Goal: Transaction & Acquisition: Download file/media

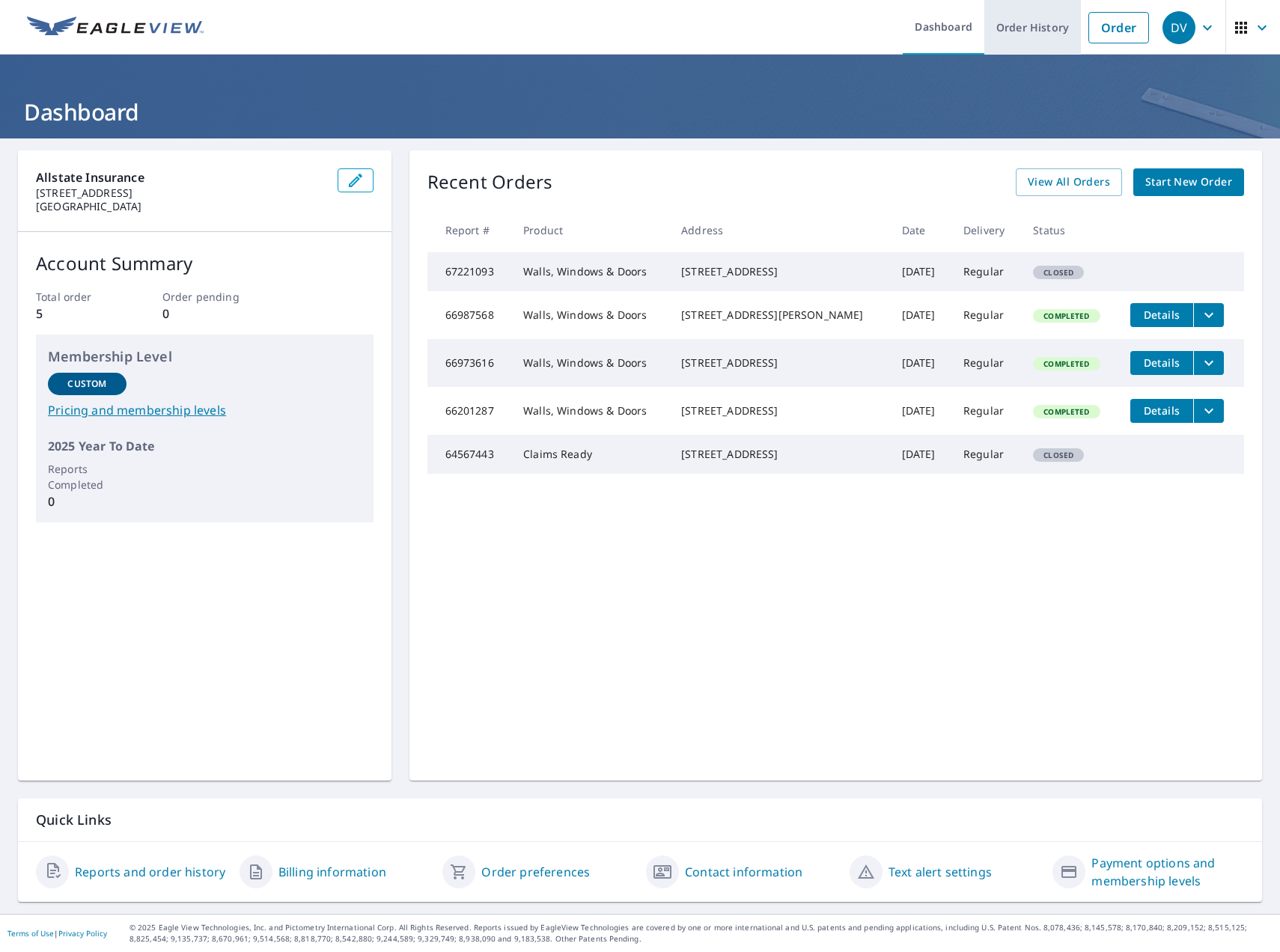
click at [1016, 30] on link "Order History" at bounding box center [1033, 27] width 96 height 54
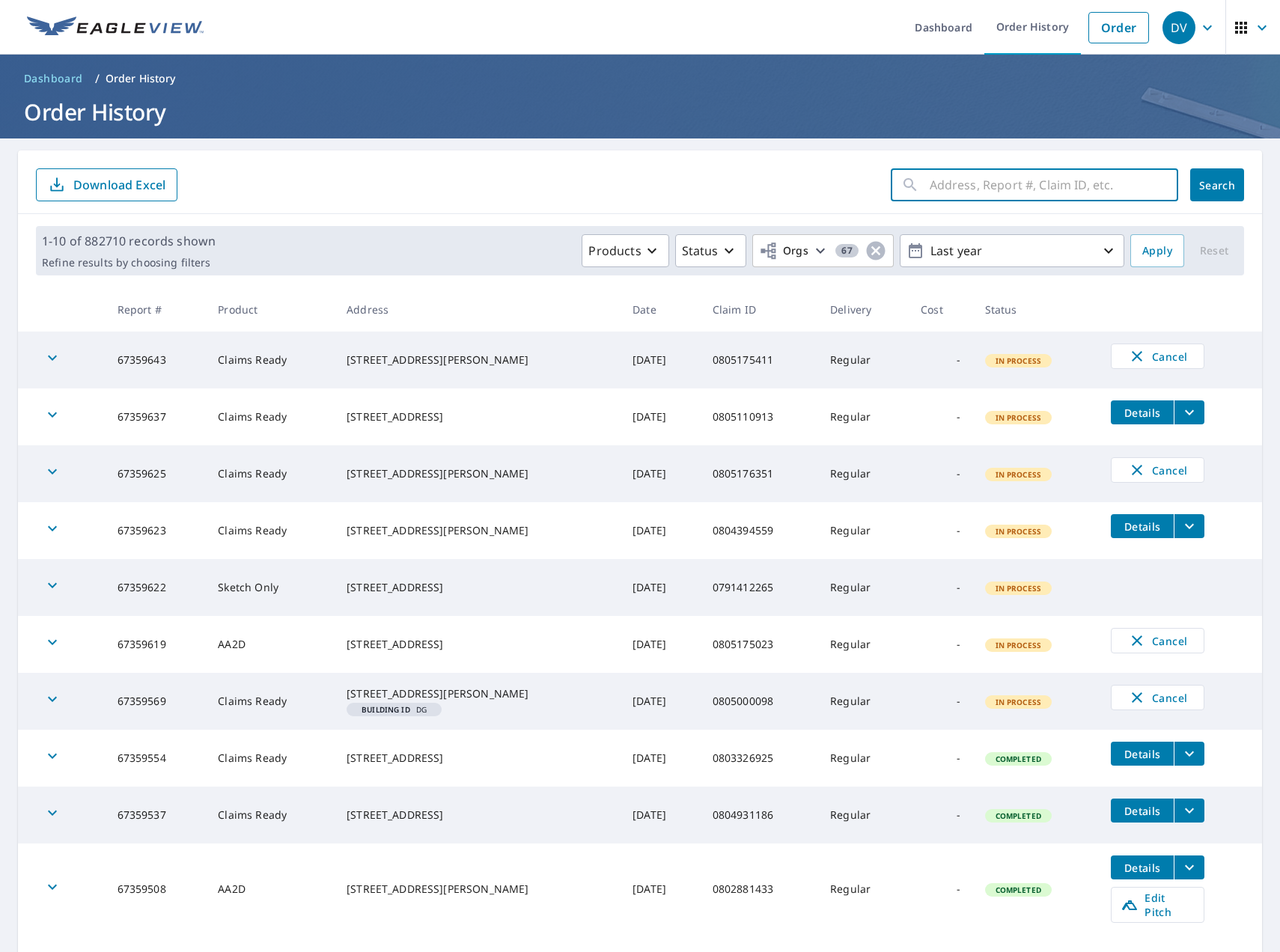
click at [985, 190] on input "text" at bounding box center [1054, 185] width 249 height 42
paste input "[STREET_ADDRESS][PERSON_NAME]"
type input "[STREET_ADDRESS][PERSON_NAME]"
click at [1202, 181] on span "Search" at bounding box center [1217, 185] width 30 height 14
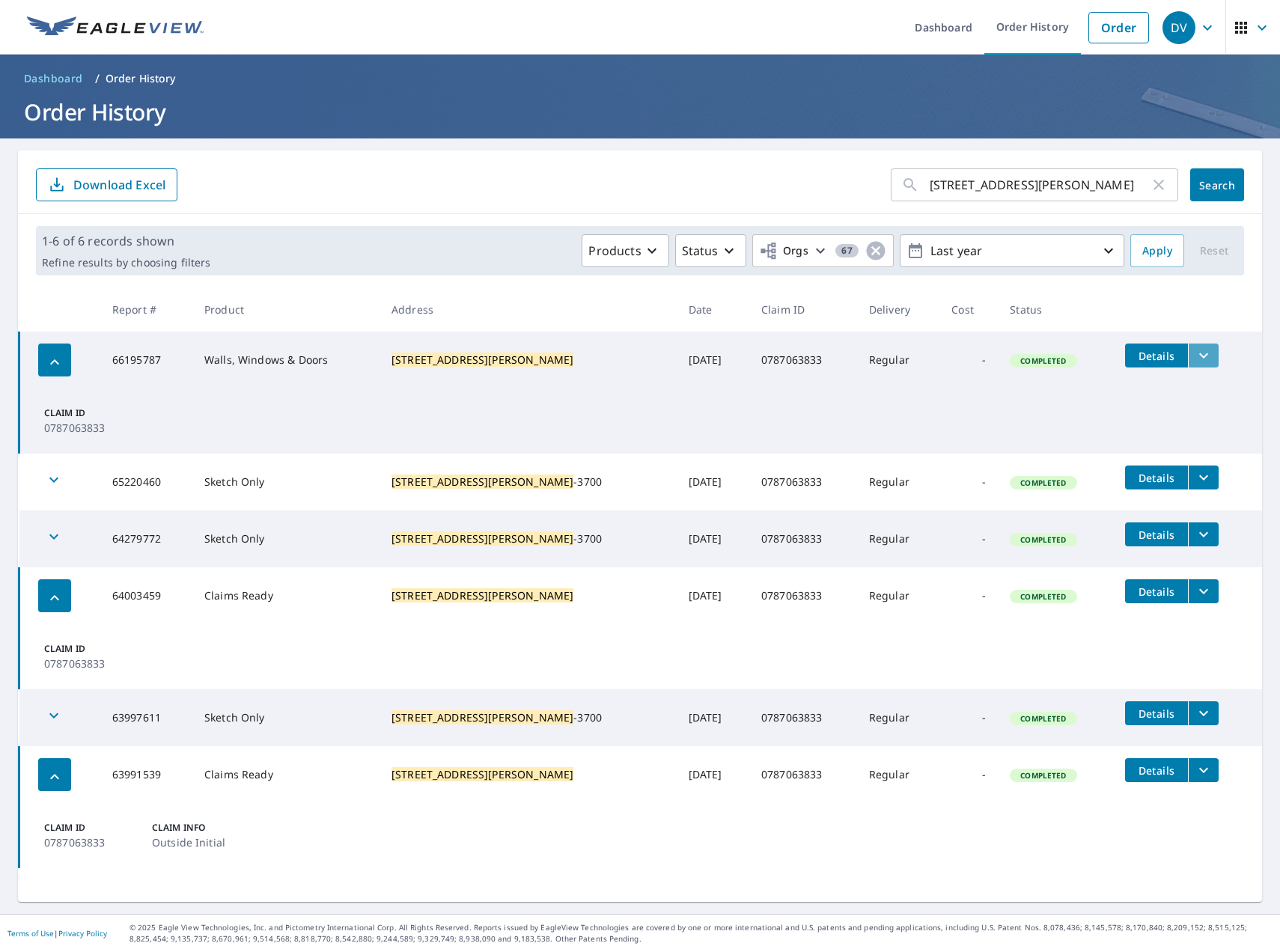
click at [1200, 351] on button "filesDropdownBtn-66195787" at bounding box center [1203, 355] width 30 height 24
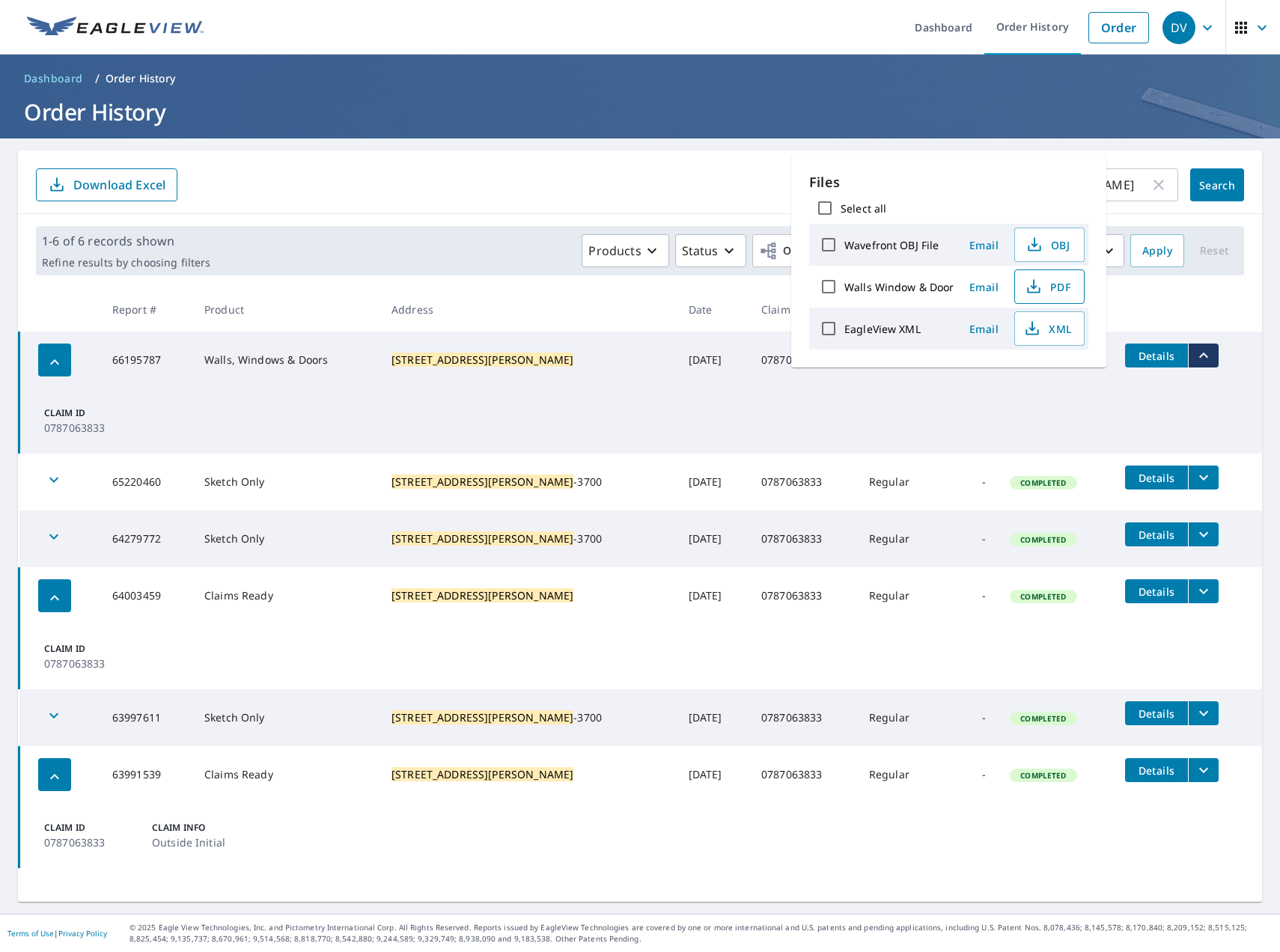
click at [1045, 287] on span "PDF" at bounding box center [1048, 286] width 48 height 18
